Goal: Information Seeking & Learning: Compare options

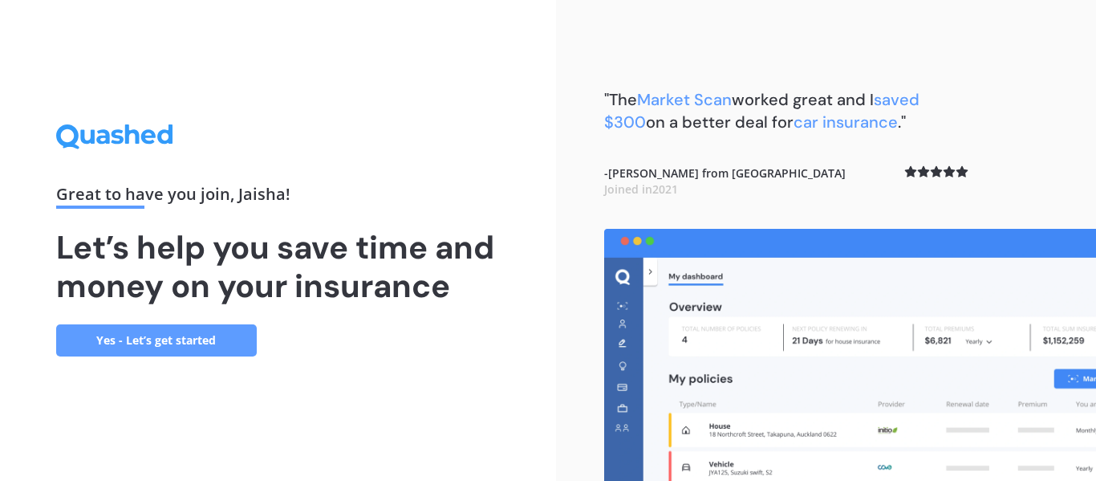
click at [189, 345] on link "Yes - Let’s get started" at bounding box center [156, 340] width 201 height 32
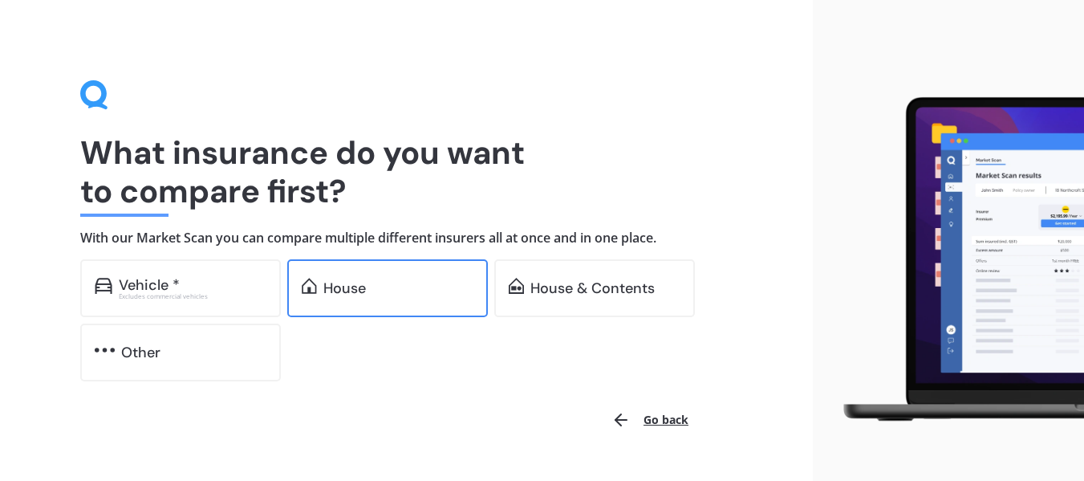
click at [370, 288] on div "House" at bounding box center [398, 288] width 150 height 16
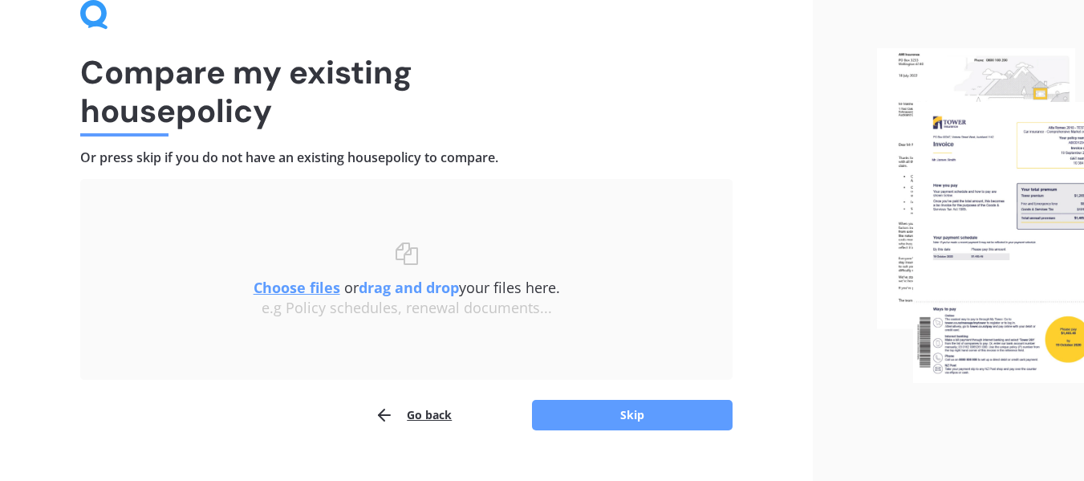
scroll to position [111, 0]
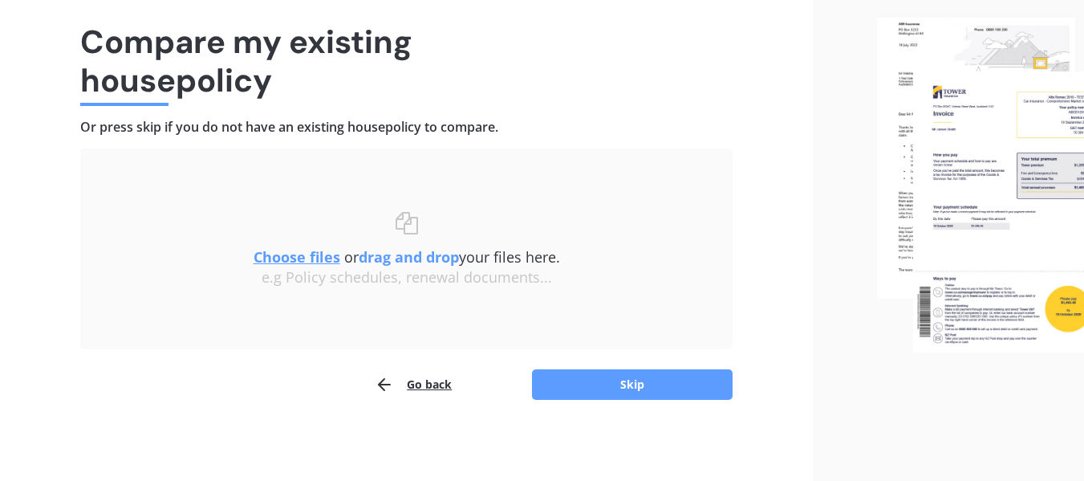
click at [300, 254] on u "Choose files" at bounding box center [297, 256] width 87 height 19
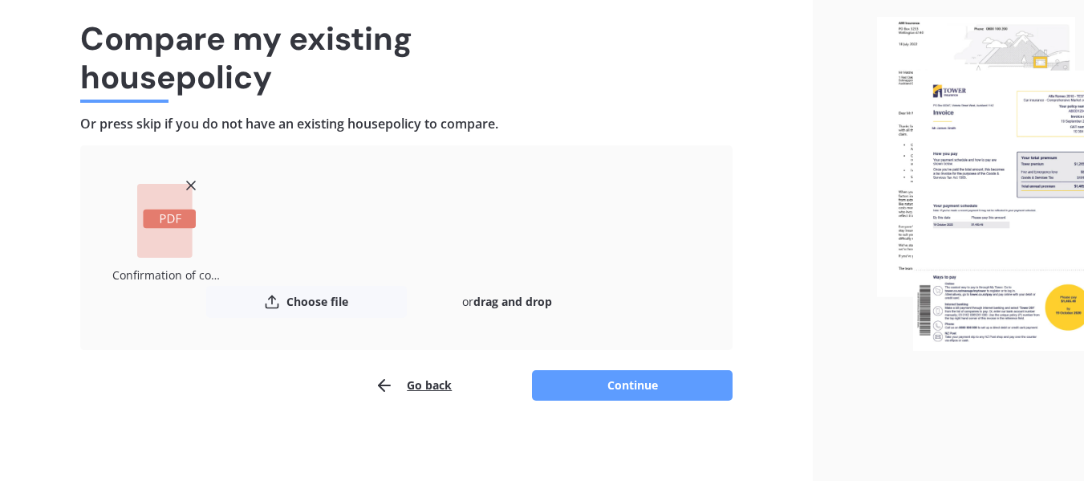
scroll to position [115, 0]
click at [673, 389] on button "Continue" at bounding box center [632, 384] width 201 height 30
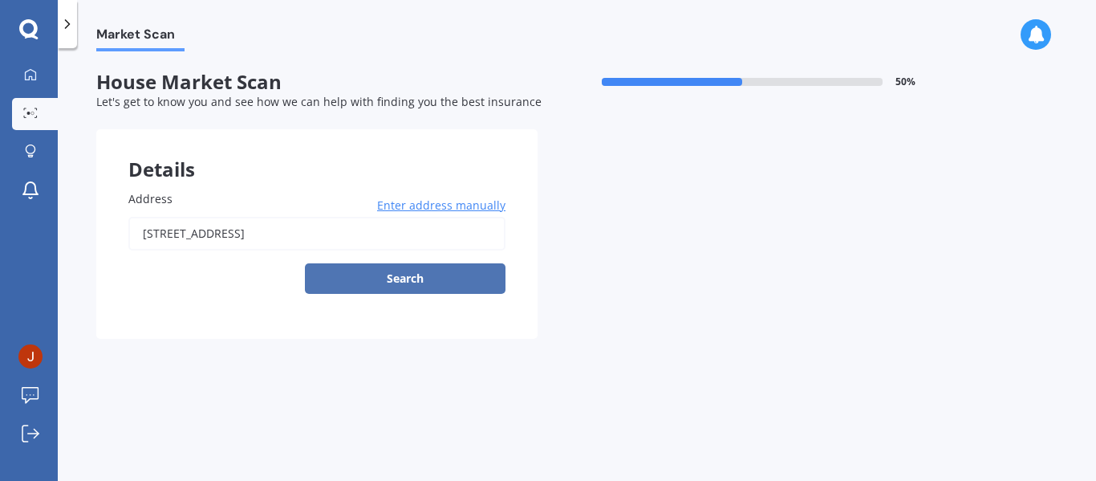
click at [421, 281] on button "Search" at bounding box center [405, 278] width 201 height 30
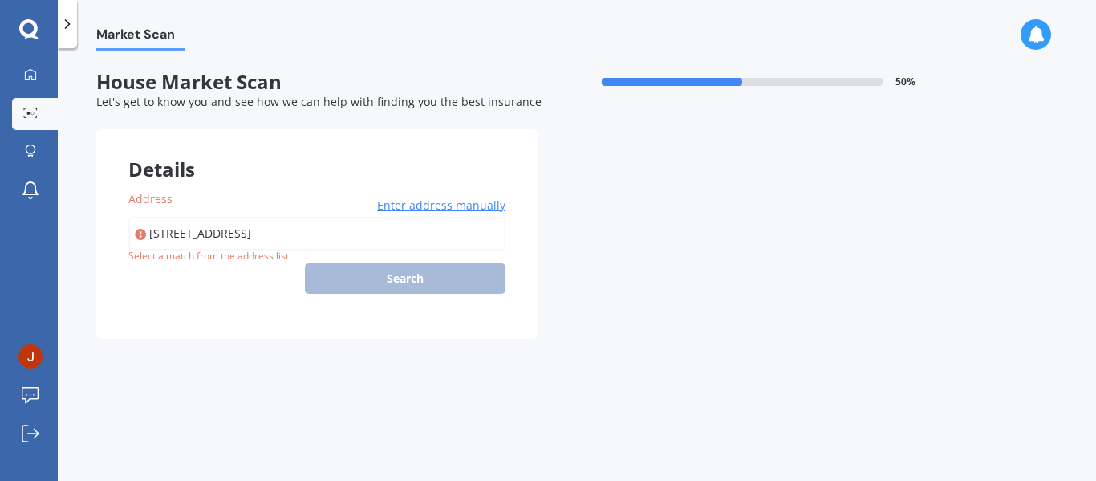
type input "[STREET_ADDRESS]"
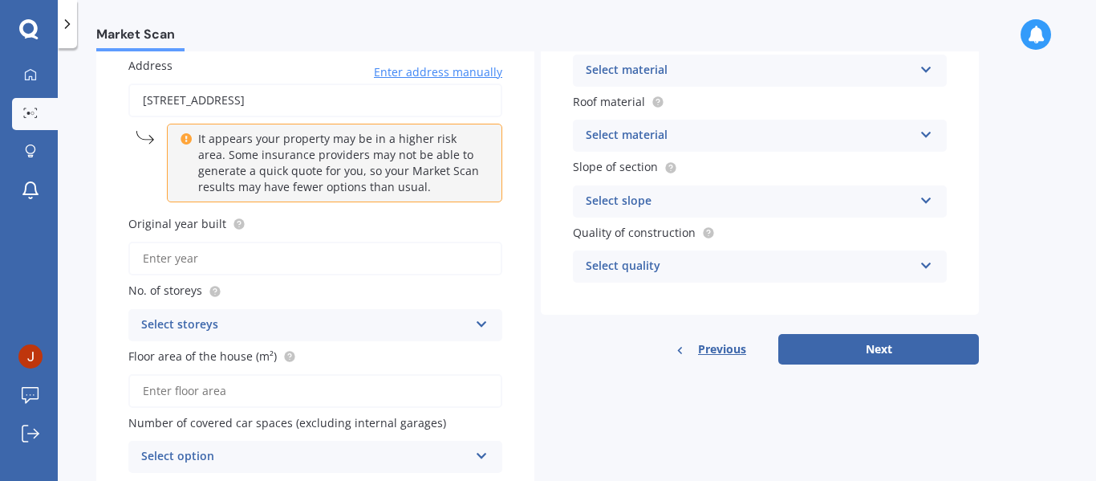
scroll to position [161, 0]
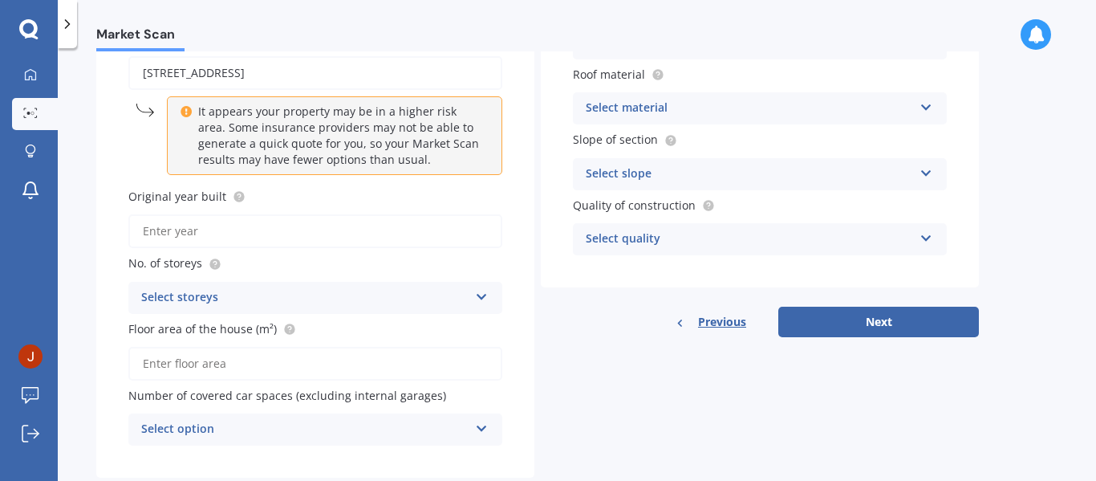
click at [186, 235] on input "Original year built" at bounding box center [315, 231] width 374 height 34
type input "2017"
click at [195, 300] on div "Select storeys" at bounding box center [304, 297] width 327 height 19
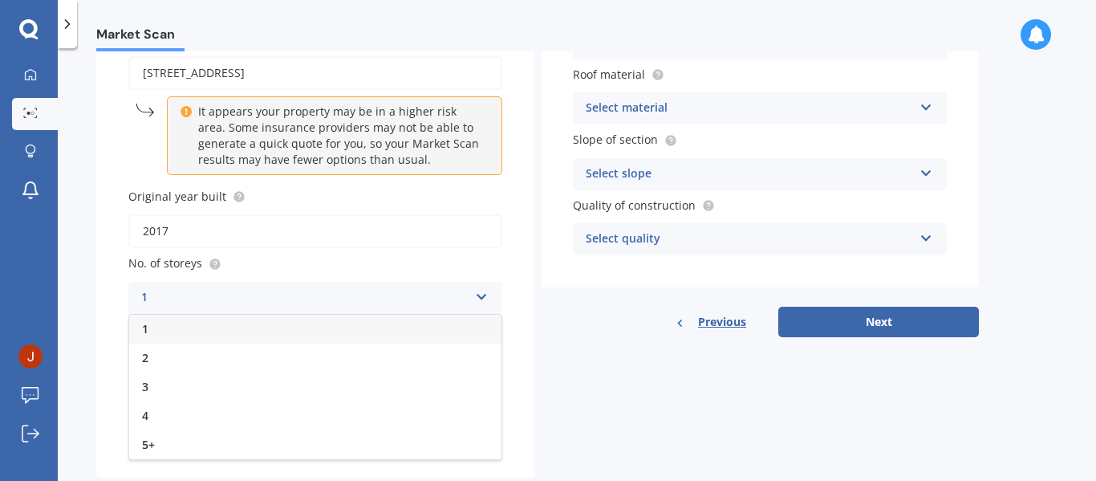
click at [158, 324] on div "1" at bounding box center [315, 329] width 372 height 29
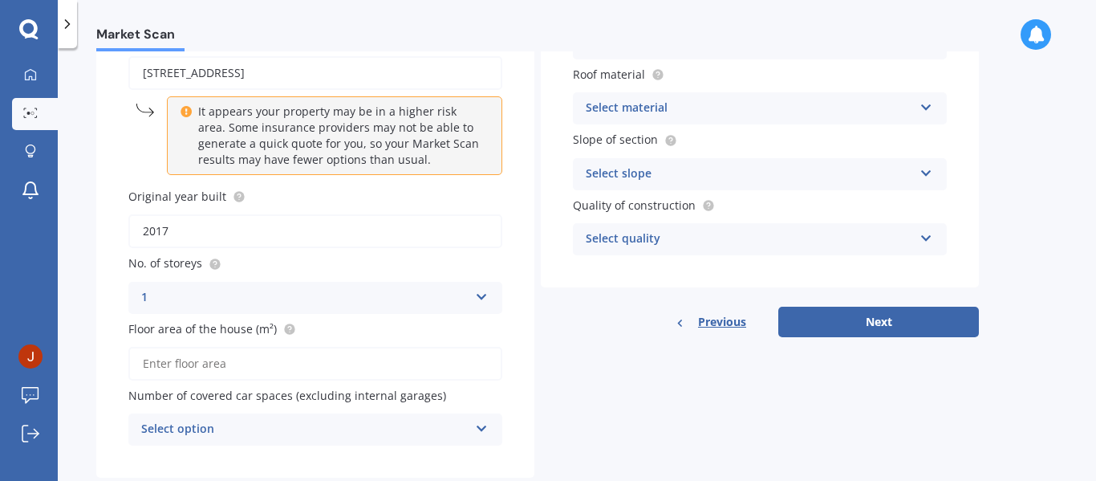
click at [203, 362] on input "Floor area of the house (m²)" at bounding box center [315, 364] width 374 height 34
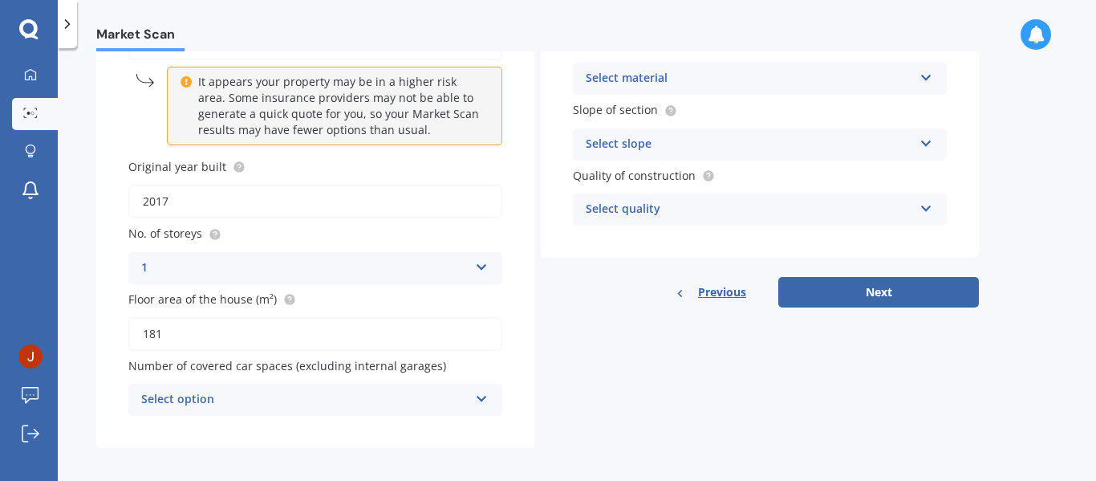
scroll to position [199, 0]
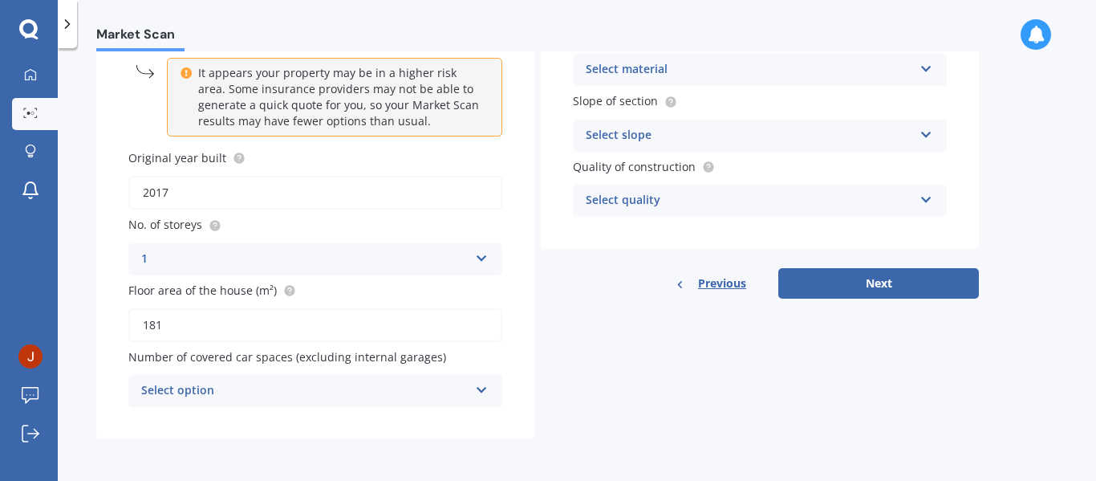
type input "181"
click at [248, 385] on div "Select option" at bounding box center [304, 390] width 327 height 19
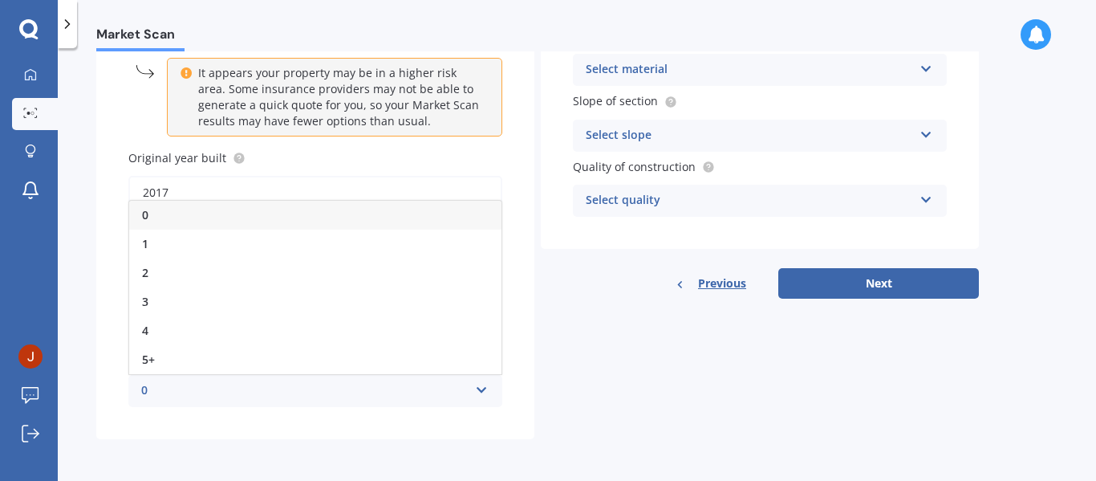
click at [189, 213] on div "0" at bounding box center [315, 215] width 372 height 29
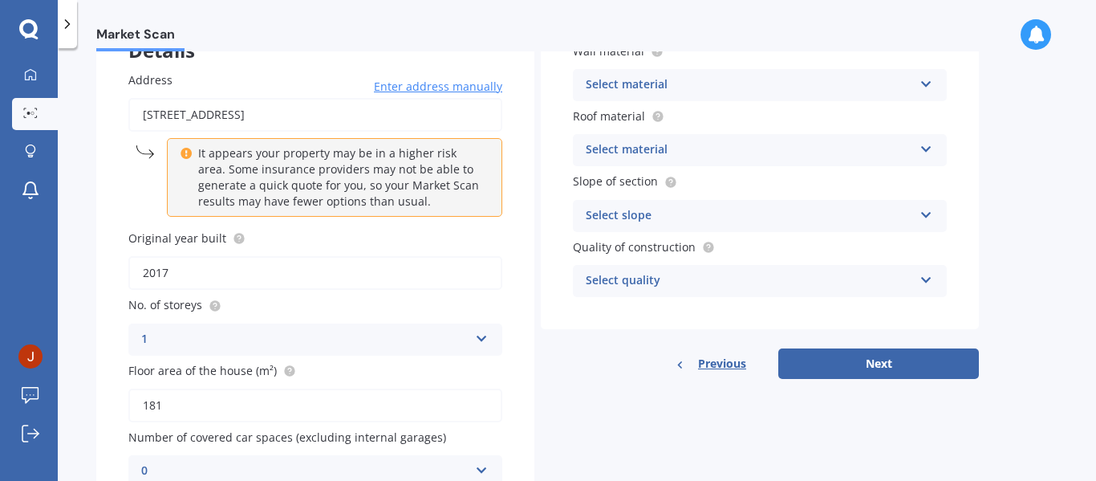
scroll to position [0, 0]
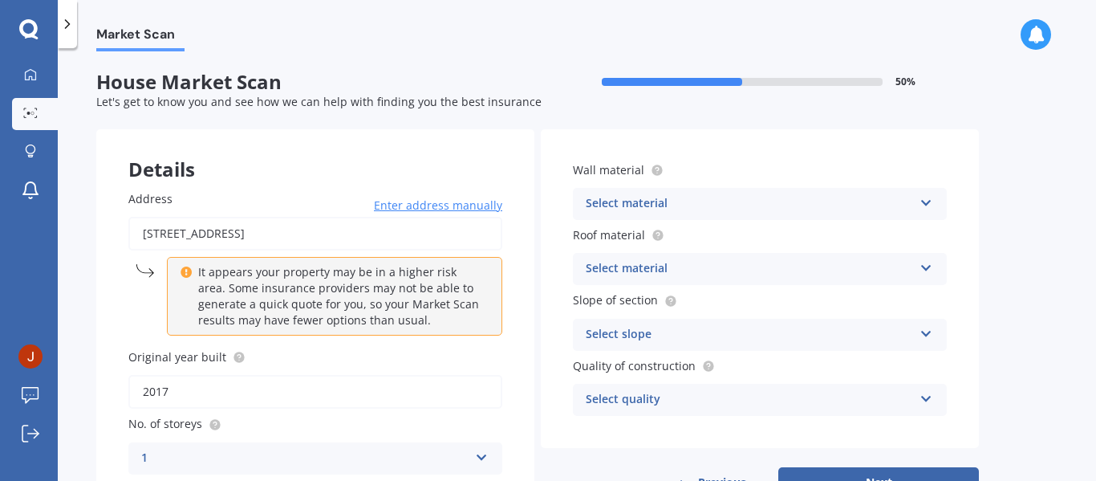
click at [746, 187] on div "Wall material Select material Artificial weatherboard/plank cladding Blockwork …" at bounding box center [760, 190] width 374 height 59
click at [751, 201] on div "Select material" at bounding box center [749, 203] width 327 height 19
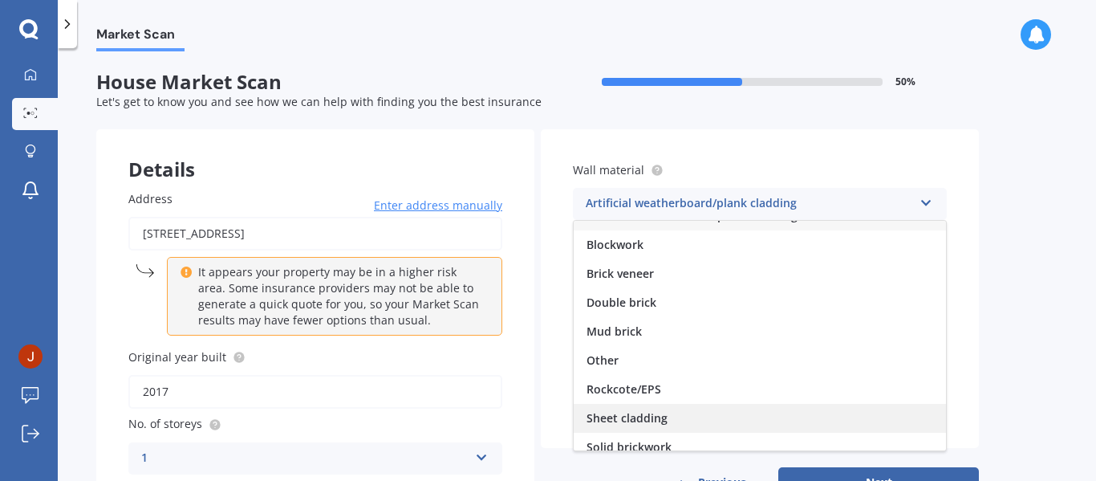
scroll to position [80, 0]
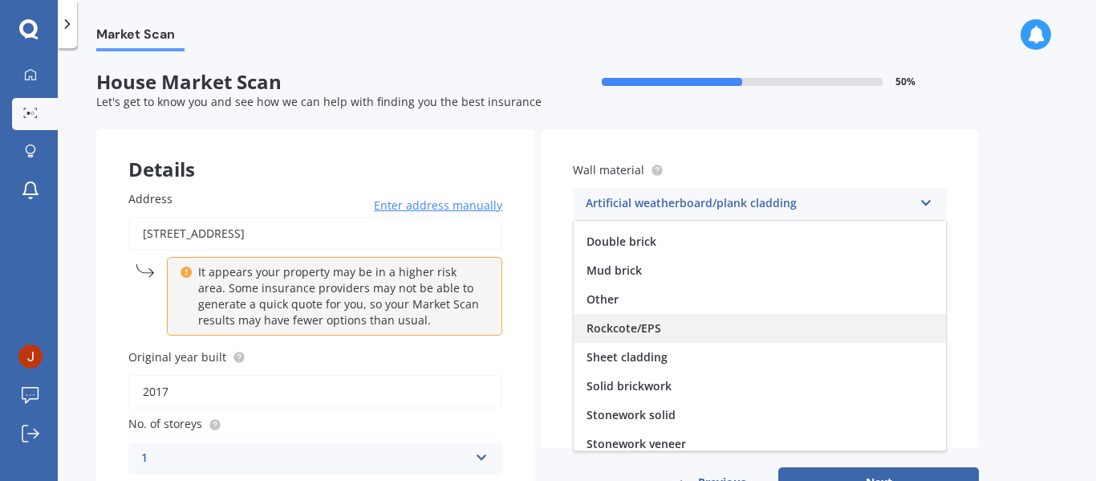
click at [655, 329] on span "Rockcote/EPS" at bounding box center [624, 327] width 75 height 15
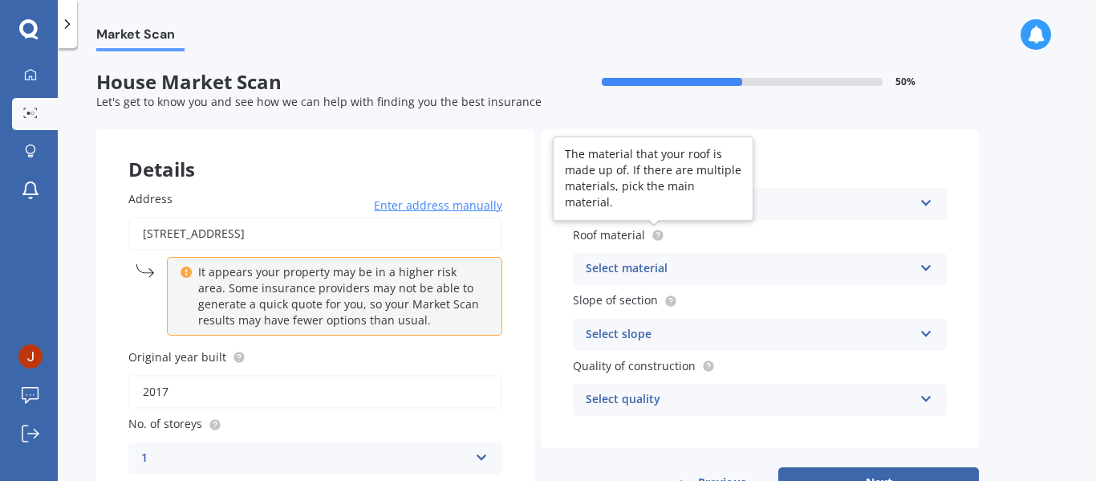
click at [661, 234] on circle at bounding box center [657, 235] width 10 height 10
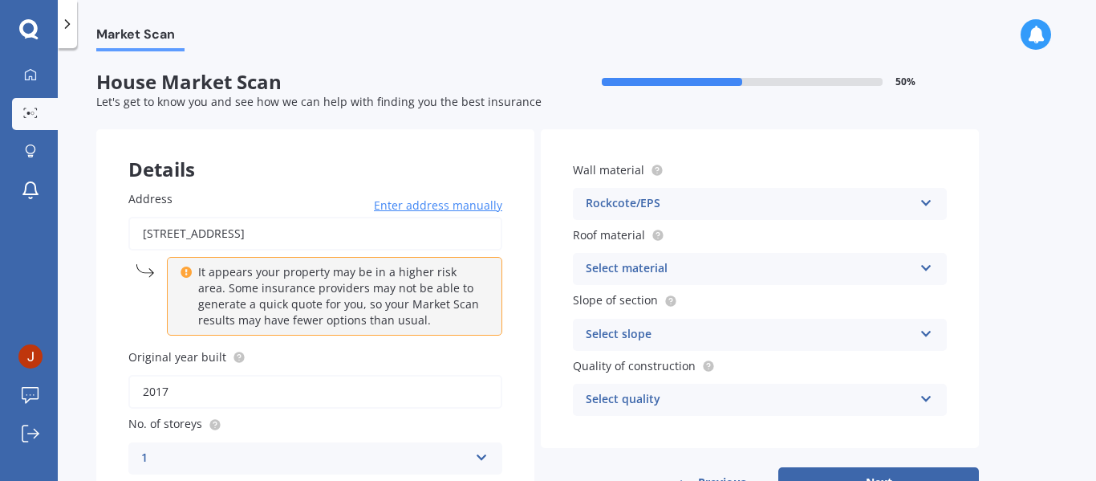
click at [882, 266] on div "Select material" at bounding box center [749, 268] width 327 height 19
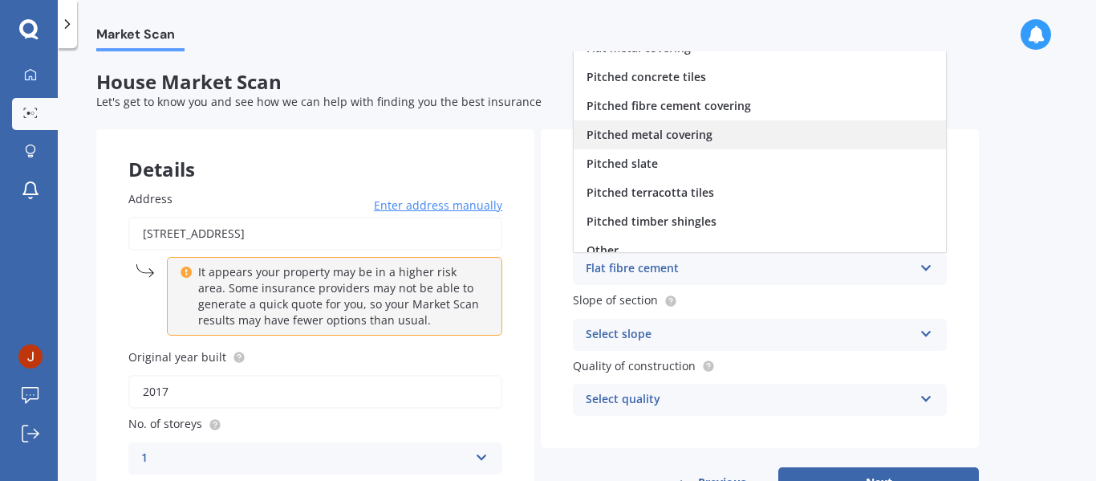
scroll to position [59, 0]
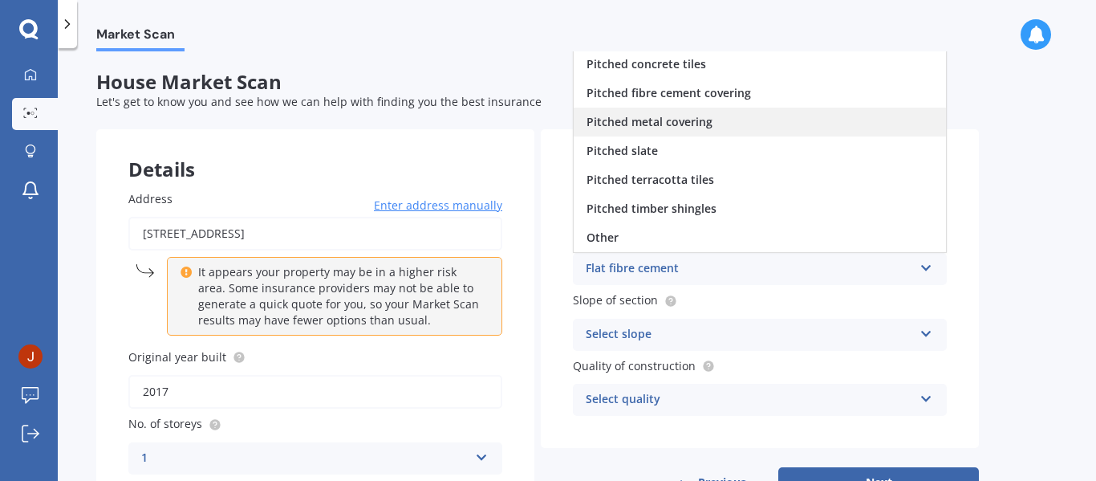
click at [696, 128] on span "Pitched metal covering" at bounding box center [650, 121] width 126 height 15
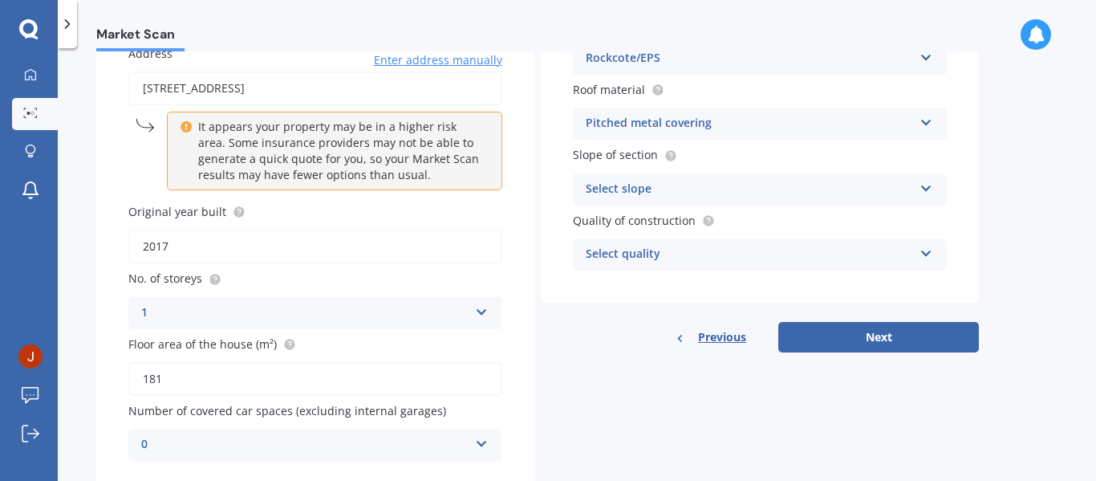
scroll to position [161, 0]
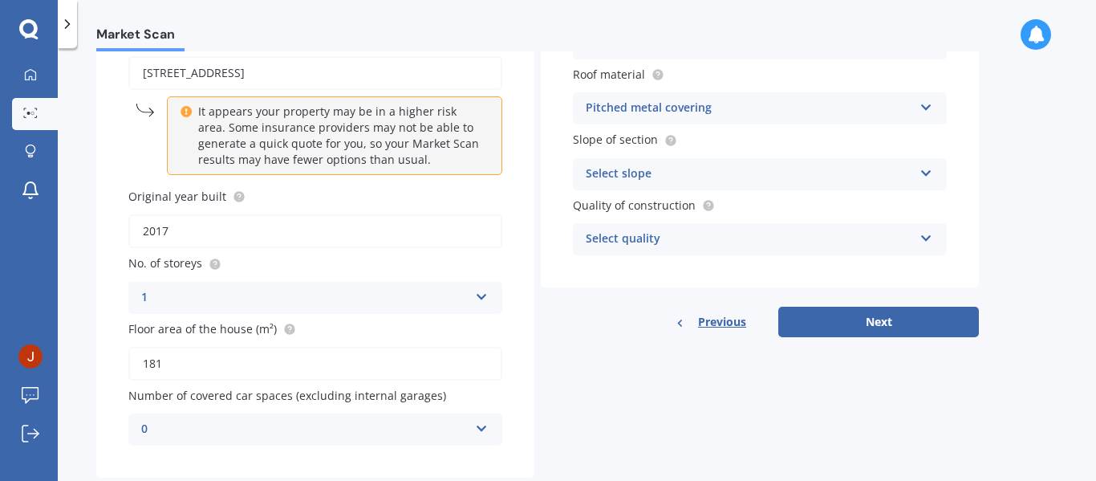
click at [659, 173] on div "Select slope" at bounding box center [749, 174] width 327 height 19
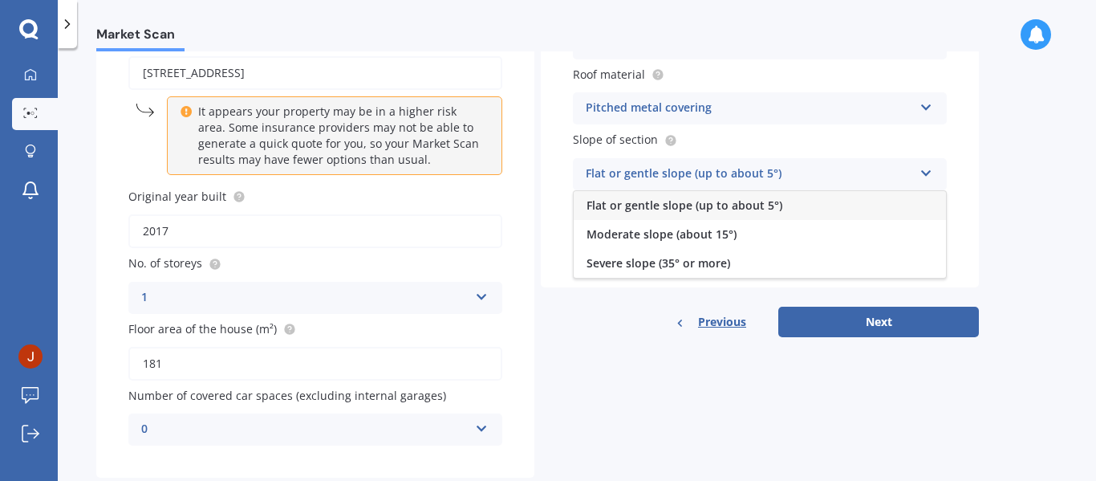
click at [690, 208] on span "Flat or gentle slope (up to about 5°)" at bounding box center [685, 204] width 196 height 15
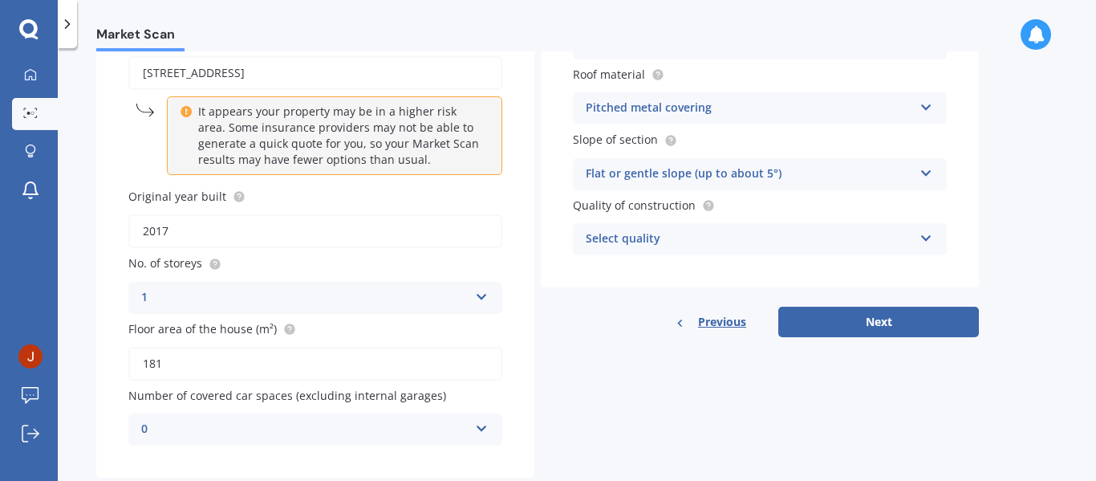
click at [717, 235] on div "Select quality" at bounding box center [749, 239] width 327 height 19
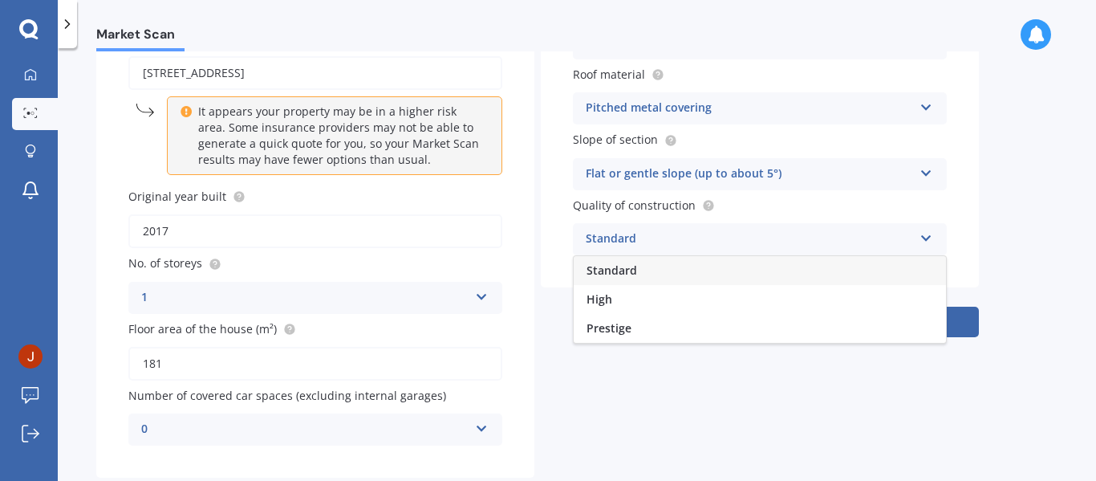
click at [622, 267] on span "Standard" at bounding box center [612, 269] width 51 height 15
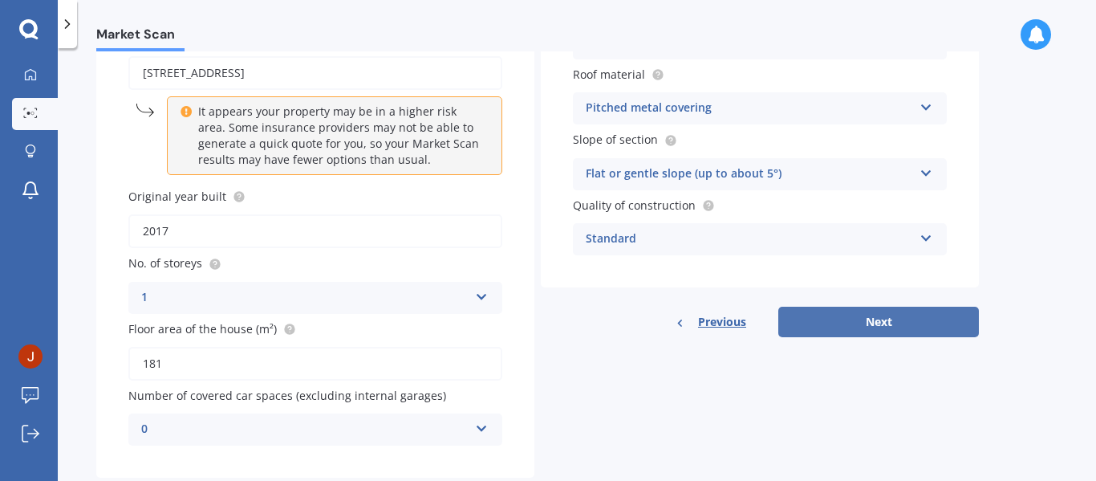
click at [835, 324] on button "Next" at bounding box center [879, 322] width 201 height 30
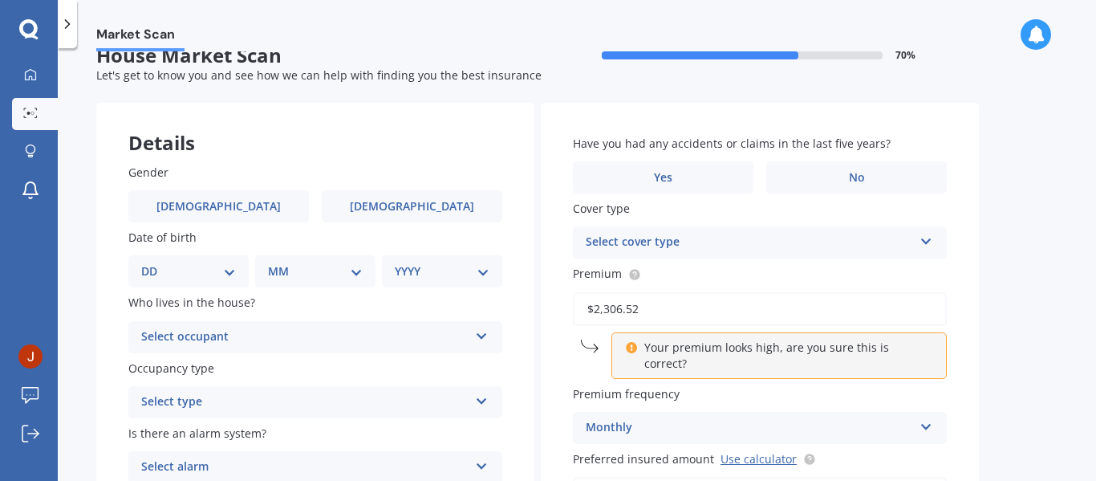
scroll to position [0, 0]
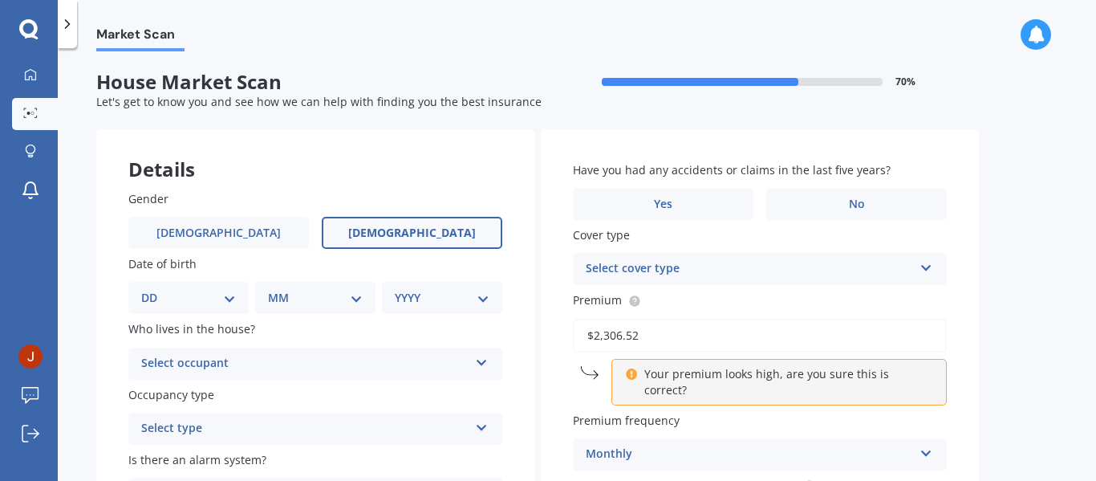
click at [425, 232] on span "[DEMOGRAPHIC_DATA]" at bounding box center [412, 233] width 128 height 14
click at [0, 0] on input "[DEMOGRAPHIC_DATA]" at bounding box center [0, 0] width 0 height 0
click at [230, 299] on select "DD 01 02 03 04 05 06 07 08 09 10 11 12 13 14 15 16 17 18 19 20 21 22 23 24 25 2…" at bounding box center [188, 298] width 95 height 18
select select "16"
click at [154, 289] on select "DD 01 02 03 04 05 06 07 08 09 10 11 12 13 14 15 16 17 18 19 20 21 22 23 24 25 2…" at bounding box center [188, 298] width 95 height 18
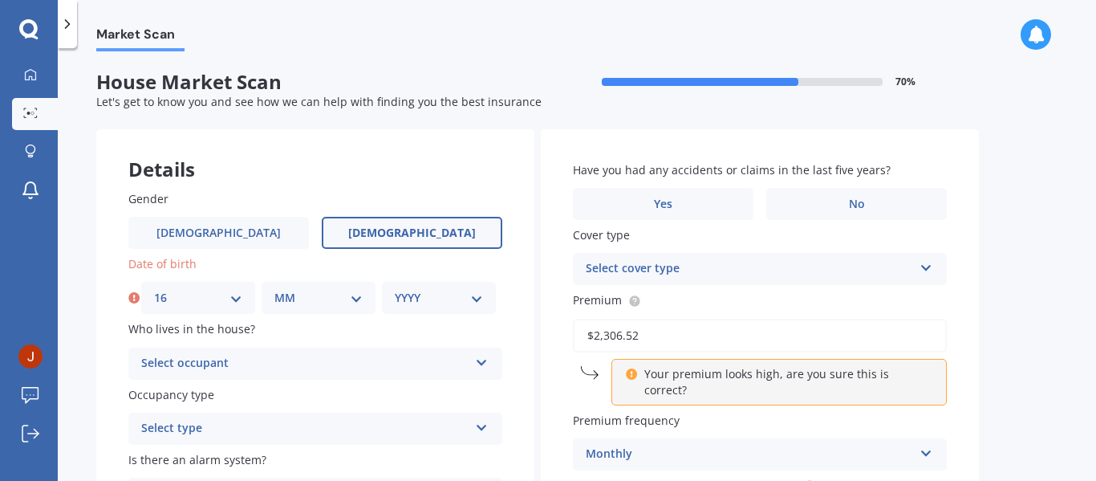
click at [301, 298] on select "MM 01 02 03 04 05 06 07 08 09 10 11 12" at bounding box center [318, 298] width 88 height 18
select select "02"
click at [274, 289] on select "MM 01 02 03 04 05 06 07 08 09 10 11 12" at bounding box center [318, 298] width 88 height 18
click at [451, 302] on select "YYYY 2009 2008 2007 2006 2005 2004 2003 2002 2001 2000 1999 1998 1997 1996 1995…" at bounding box center [439, 298] width 88 height 18
click at [453, 293] on select "YYYY 2009 2008 2007 2006 2005 2004 2003 2002 2001 2000 1999 1998 1997 1996 1995…" at bounding box center [439, 298] width 88 height 18
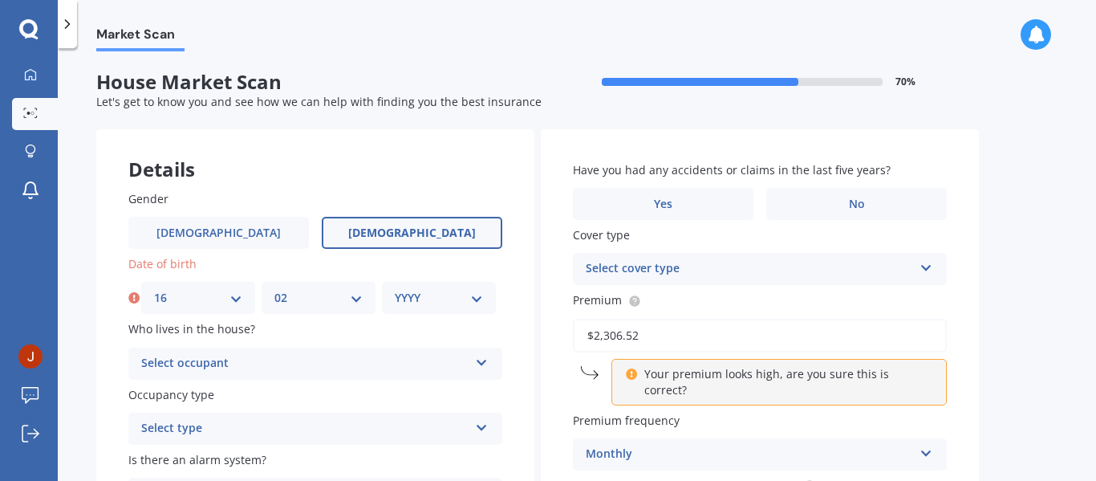
select select "1987"
click at [395, 289] on select "YYYY 2009 2008 2007 2006 2005 2004 2003 2002 2001 2000 1999 1998 1997 1996 1995…" at bounding box center [439, 298] width 88 height 18
click at [269, 364] on div "Select occupant" at bounding box center [304, 363] width 327 height 19
click at [247, 400] on div "Owner" at bounding box center [315, 394] width 372 height 29
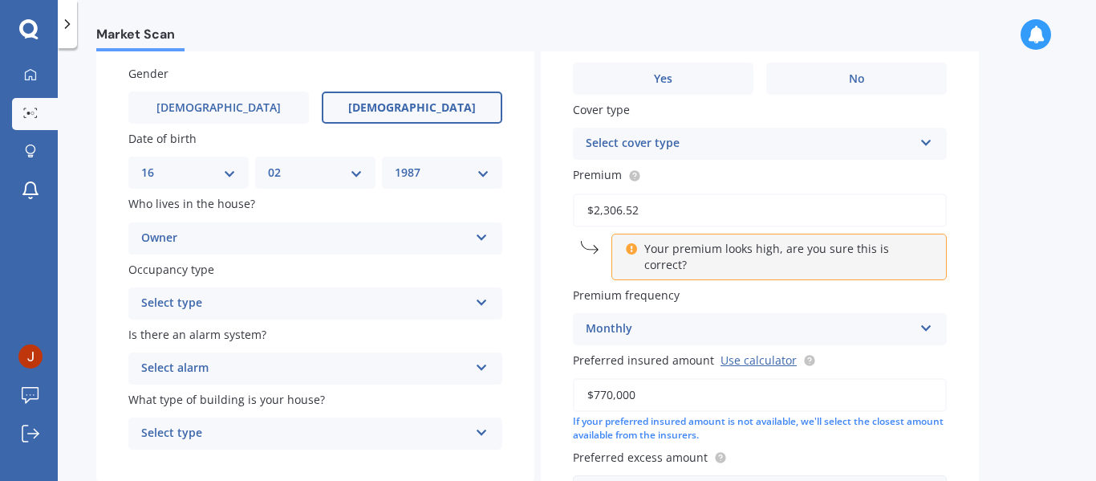
scroll to position [161, 0]
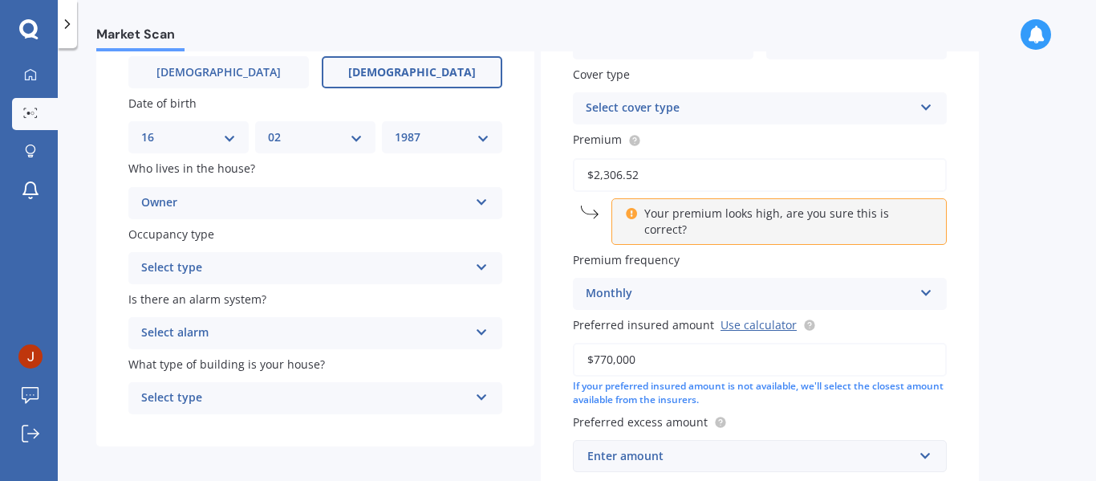
click at [253, 265] on div "Select type" at bounding box center [304, 267] width 327 height 19
click at [242, 300] on div "Permanent" at bounding box center [315, 299] width 372 height 29
click at [254, 338] on div "Select alarm" at bounding box center [304, 332] width 327 height 19
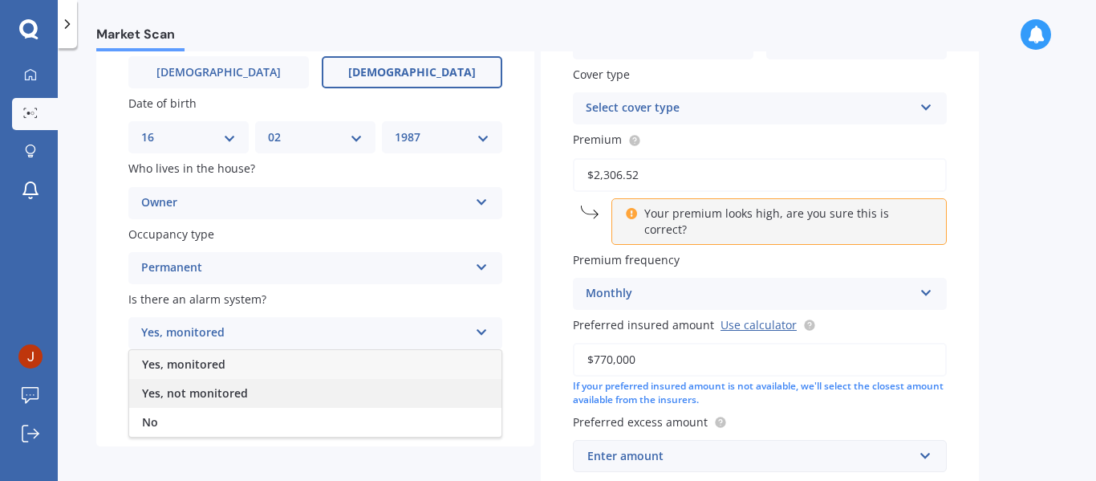
click at [250, 396] on div "Yes, not monitored" at bounding box center [315, 393] width 372 height 29
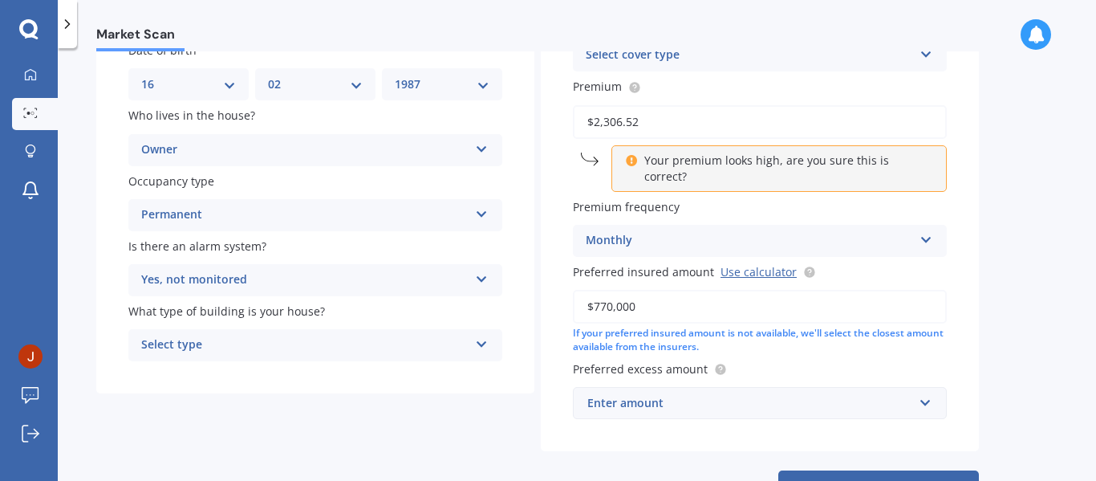
scroll to position [241, 0]
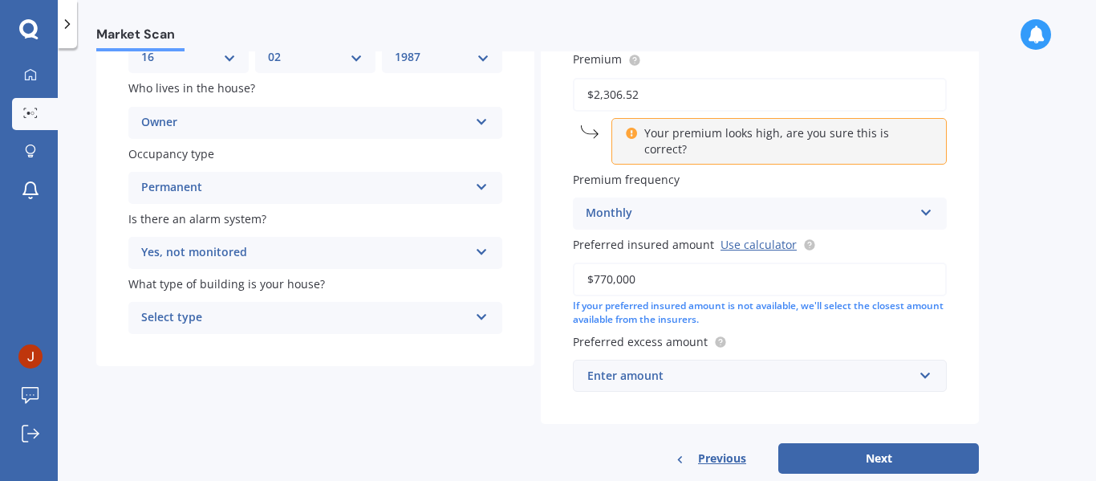
click at [249, 309] on div "Select type" at bounding box center [304, 317] width 327 height 19
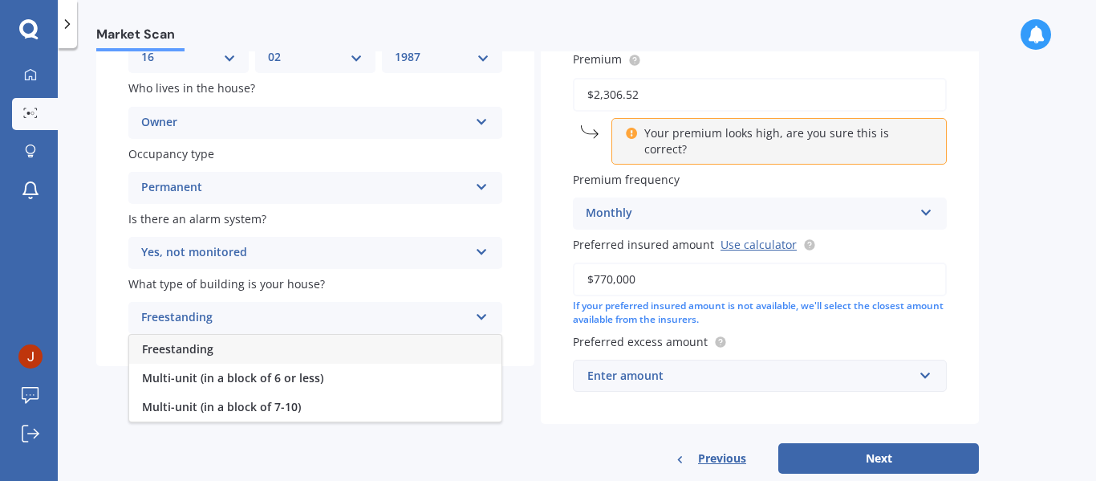
click at [250, 353] on div "Freestanding" at bounding box center [315, 349] width 372 height 29
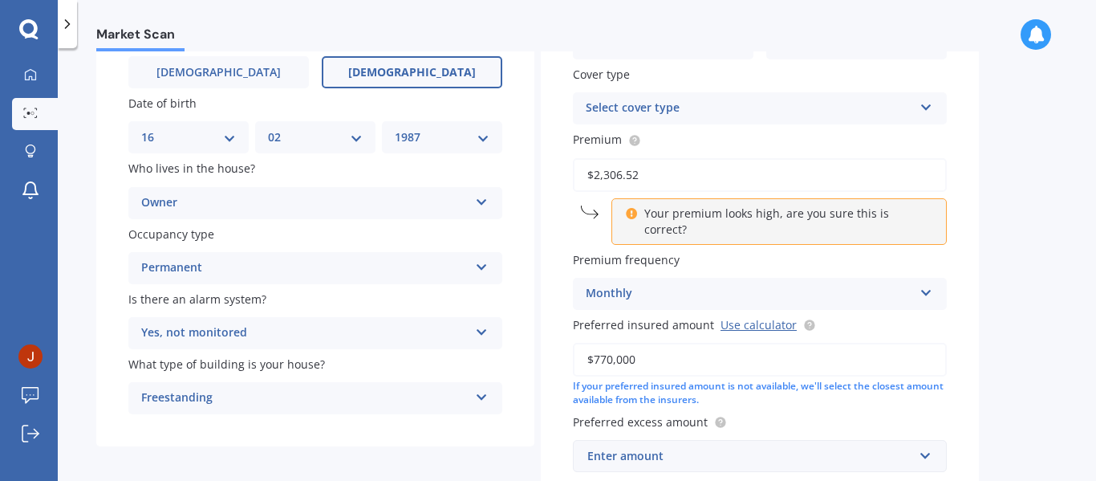
scroll to position [80, 0]
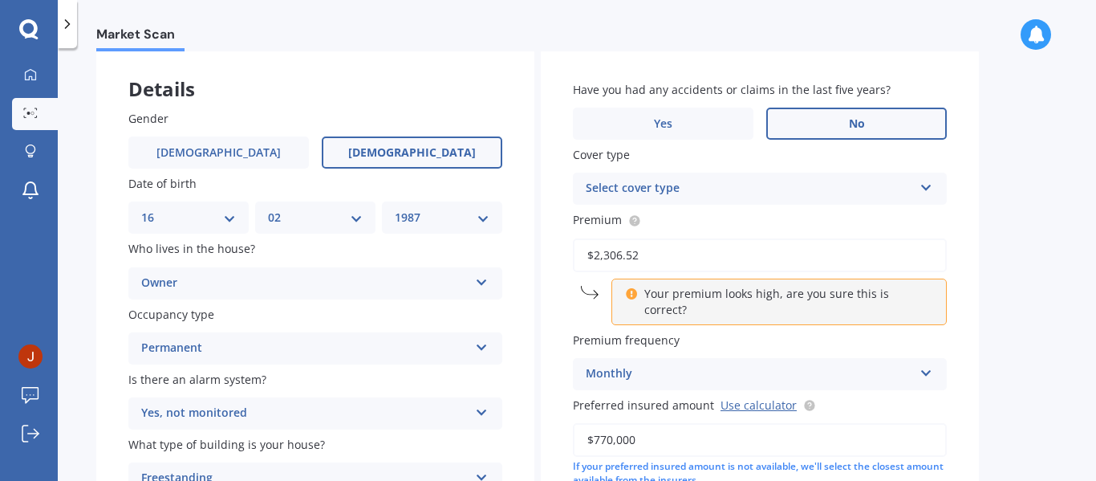
click at [807, 128] on label "No" at bounding box center [856, 124] width 181 height 32
click at [0, 0] on input "No" at bounding box center [0, 0] width 0 height 0
click at [750, 191] on div "Select cover type" at bounding box center [749, 188] width 327 height 19
click at [718, 220] on div "Comprehensive" at bounding box center [760, 219] width 372 height 29
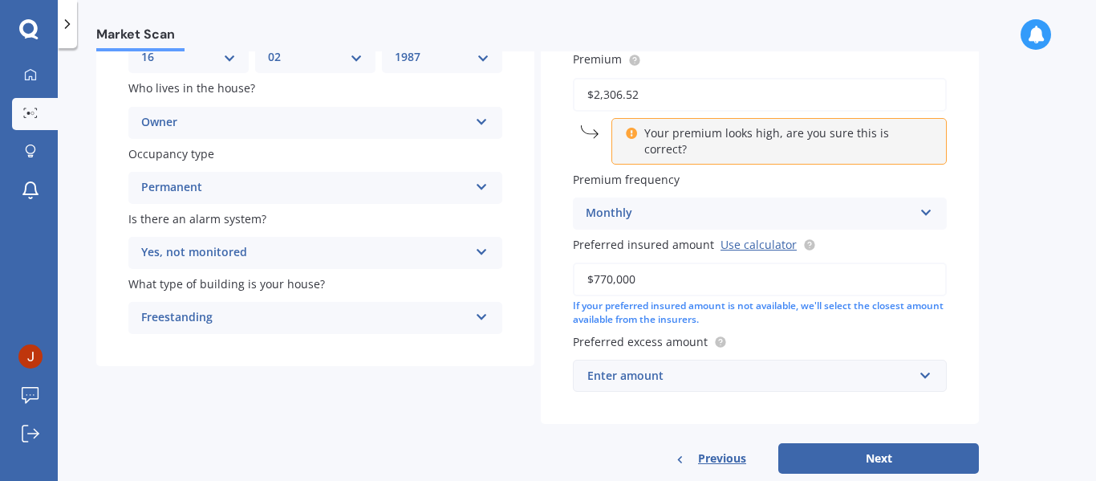
scroll to position [161, 0]
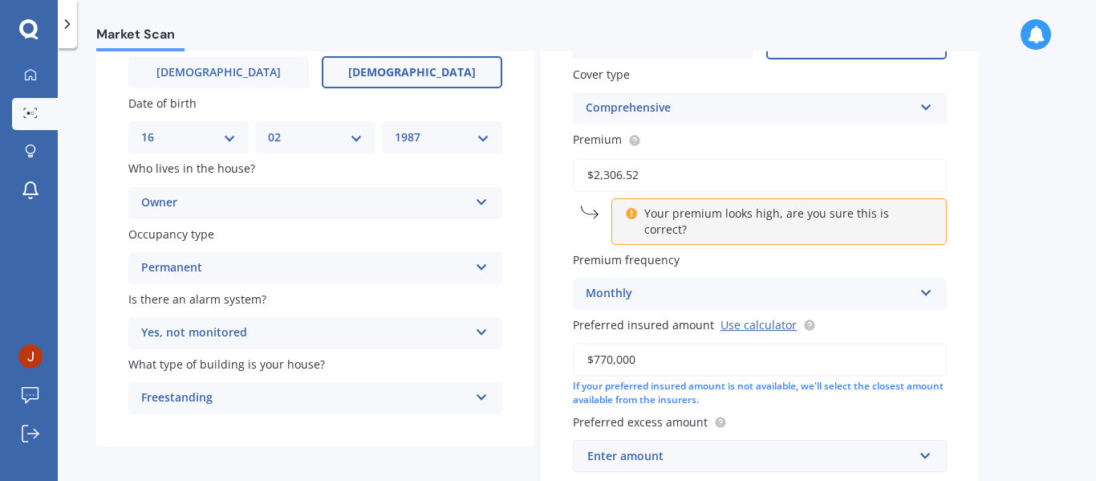
click at [681, 284] on div "Monthly" at bounding box center [749, 293] width 327 height 19
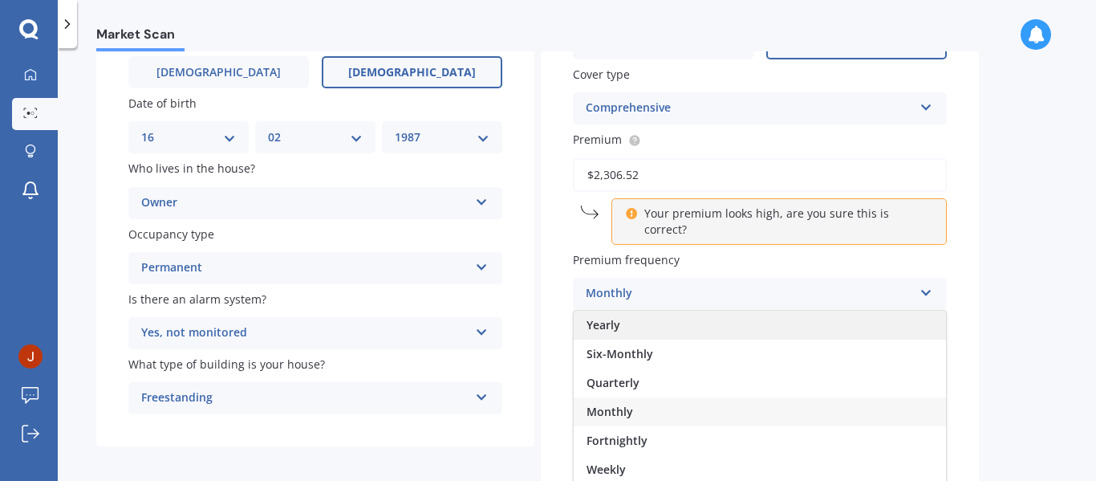
click at [636, 311] on div "Yearly" at bounding box center [760, 325] width 372 height 29
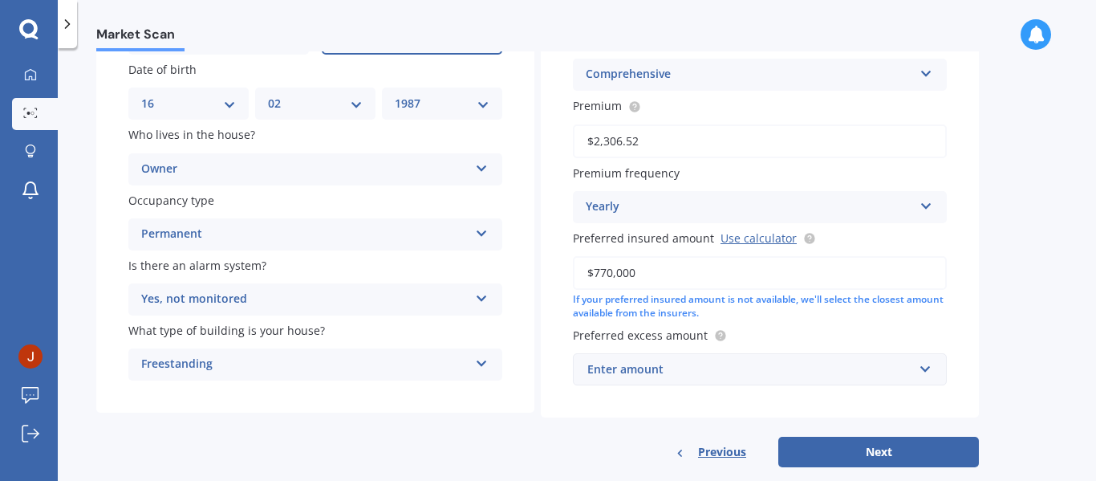
scroll to position [222, 0]
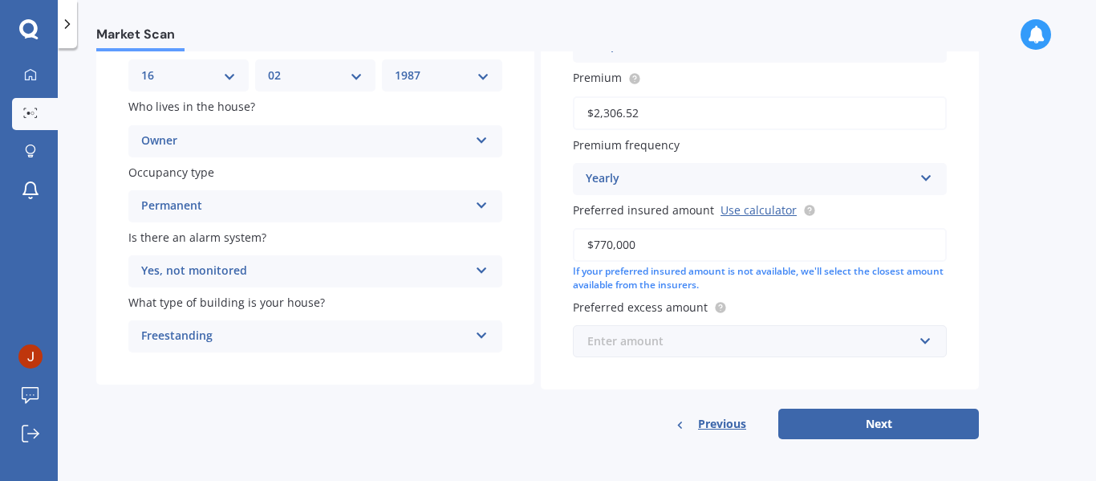
click at [926, 338] on input "text" at bounding box center [755, 341] width 360 height 30
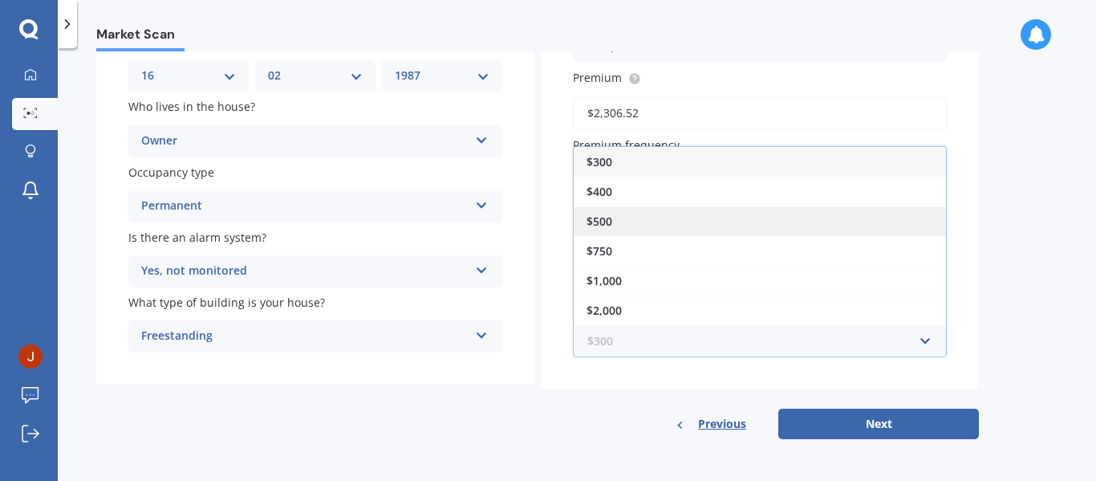
scroll to position [62, 0]
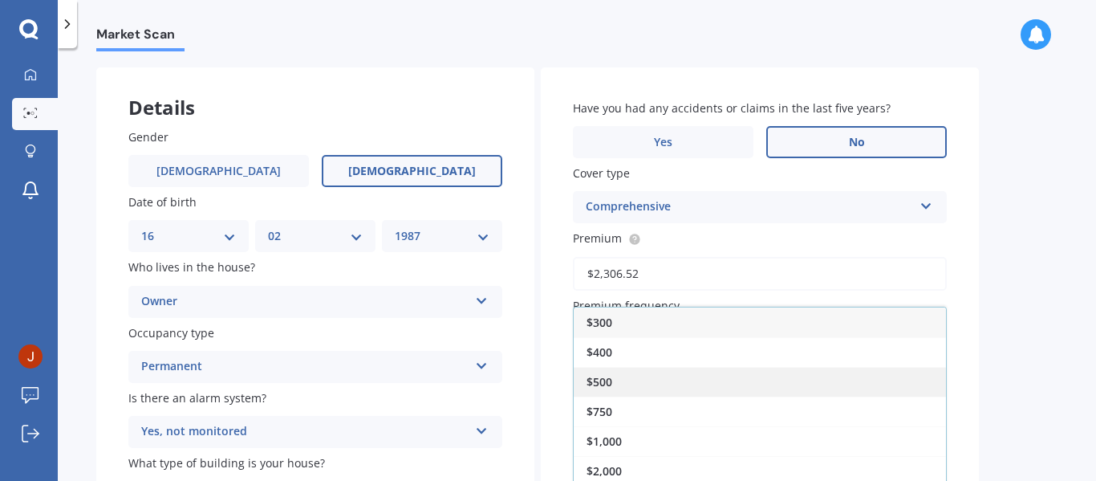
click at [628, 376] on div "$500" at bounding box center [760, 382] width 372 height 30
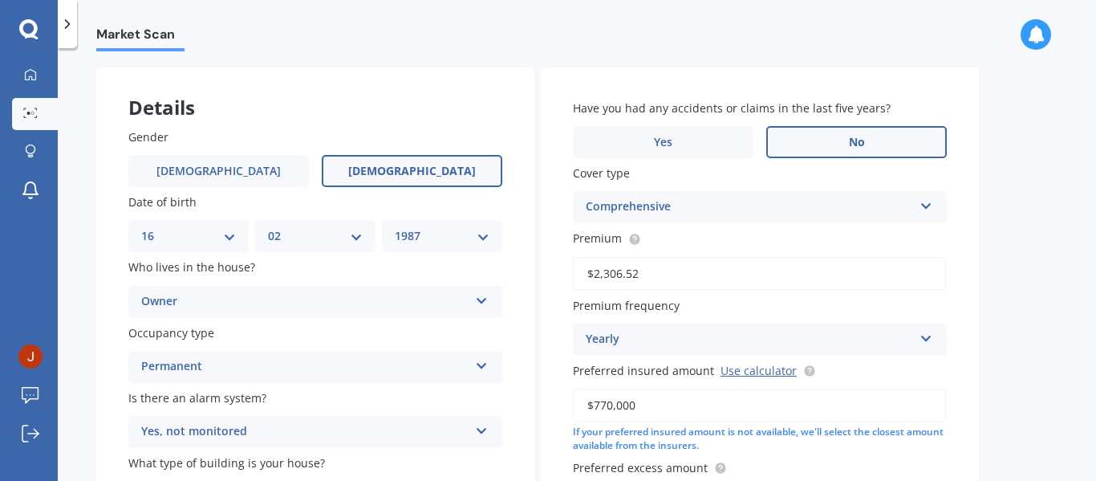
scroll to position [222, 0]
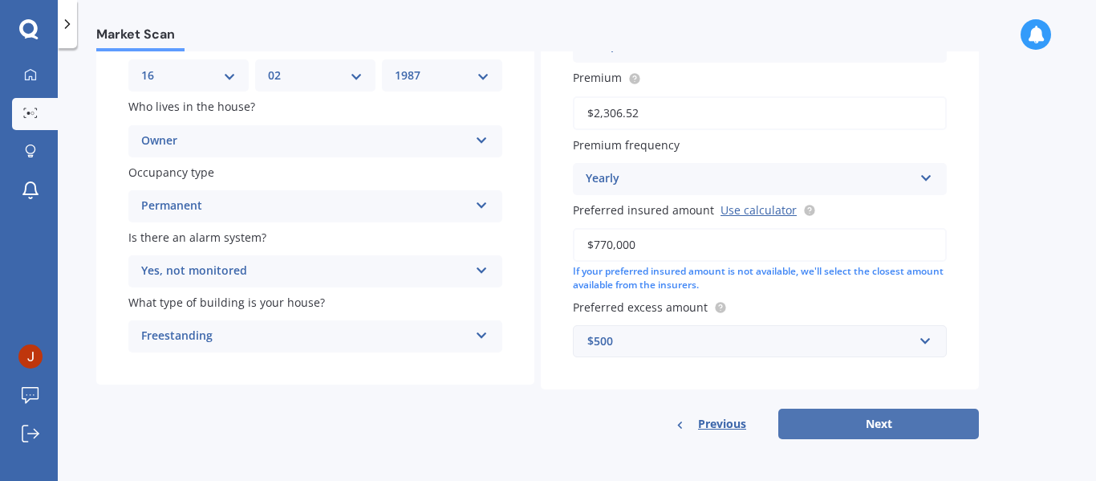
click at [871, 421] on button "Next" at bounding box center [879, 424] width 201 height 30
select select "16"
select select "02"
select select "1987"
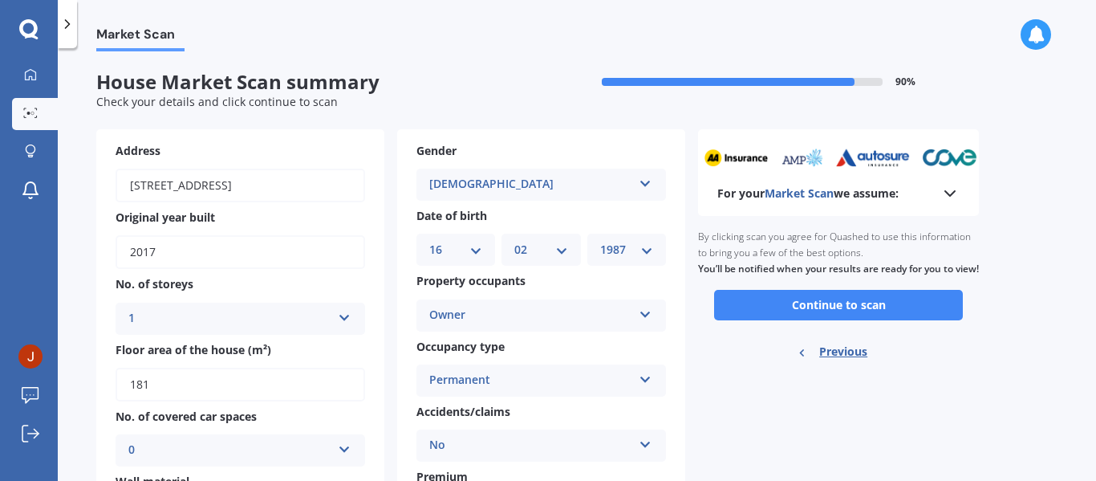
scroll to position [80, 0]
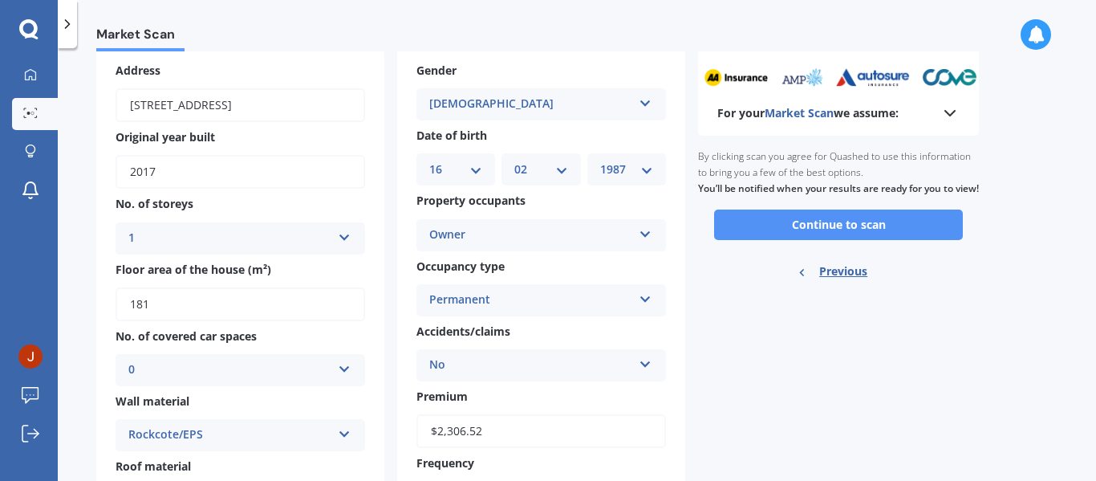
click at [819, 240] on button "Continue to scan" at bounding box center [838, 224] width 249 height 30
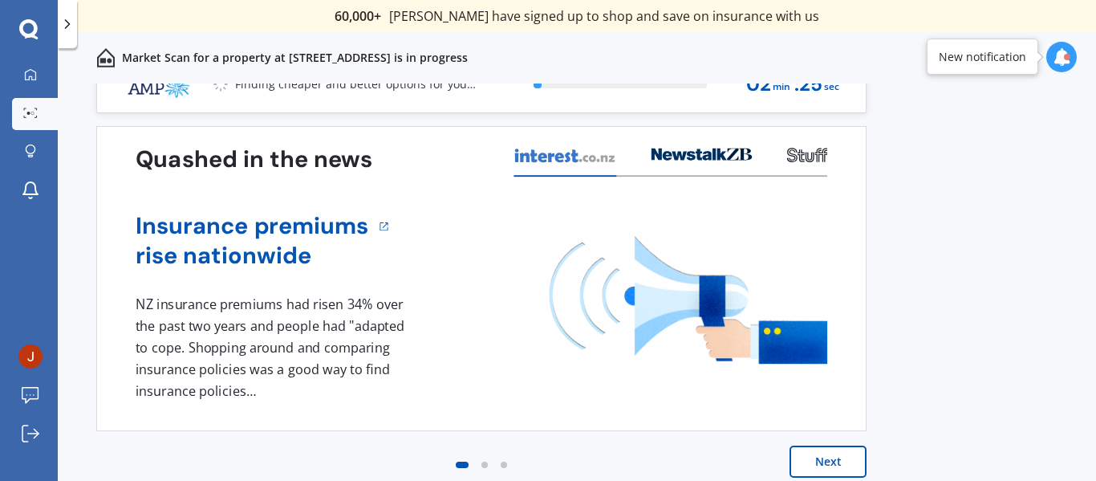
scroll to position [41, 0]
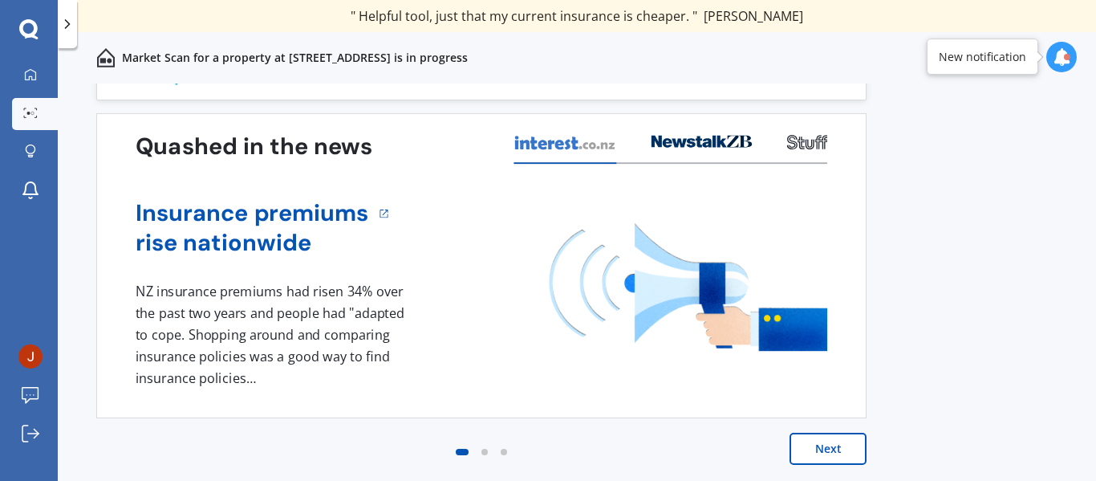
click at [823, 449] on button "Next" at bounding box center [828, 449] width 77 height 32
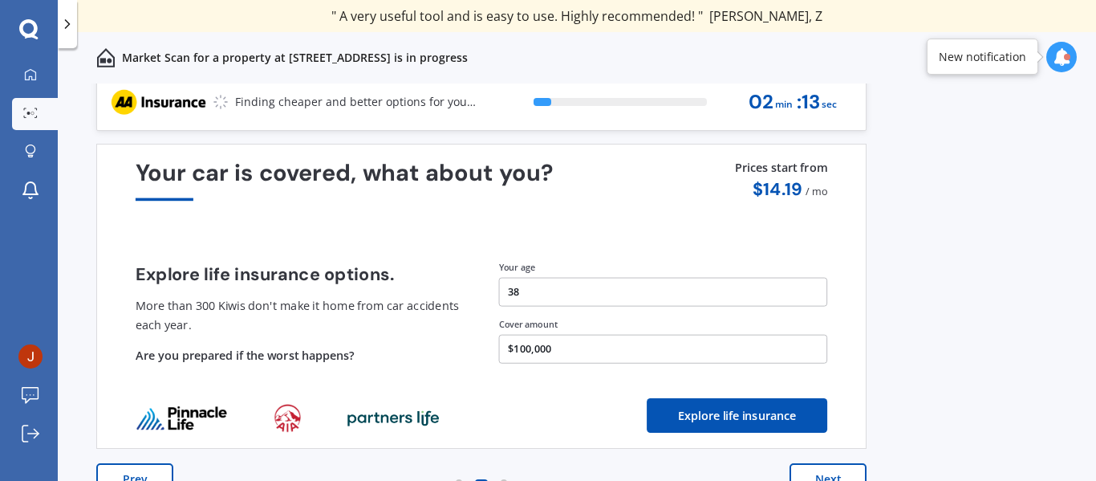
scroll to position [0, 0]
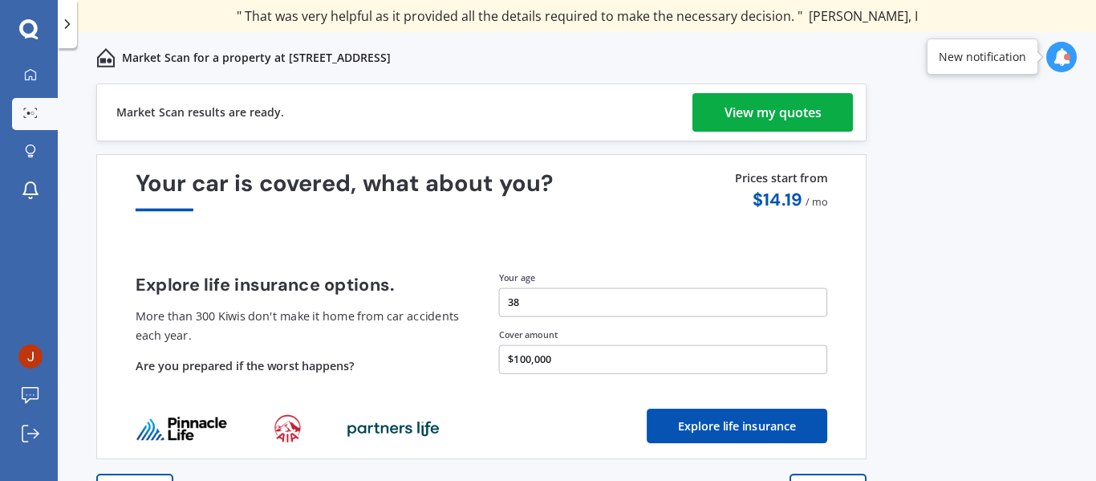
click at [720, 108] on link "View my quotes" at bounding box center [773, 112] width 161 height 39
